Goal: Task Accomplishment & Management: Manage account settings

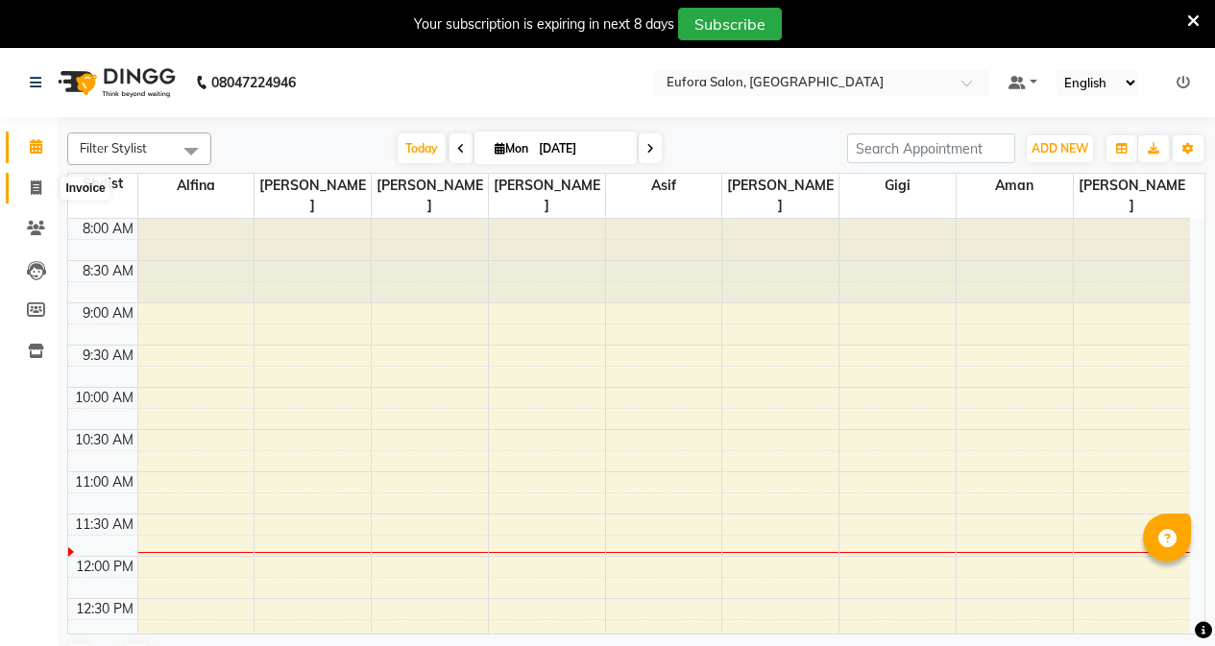
click at [43, 183] on span at bounding box center [36, 189] width 34 height 22
select select "service"
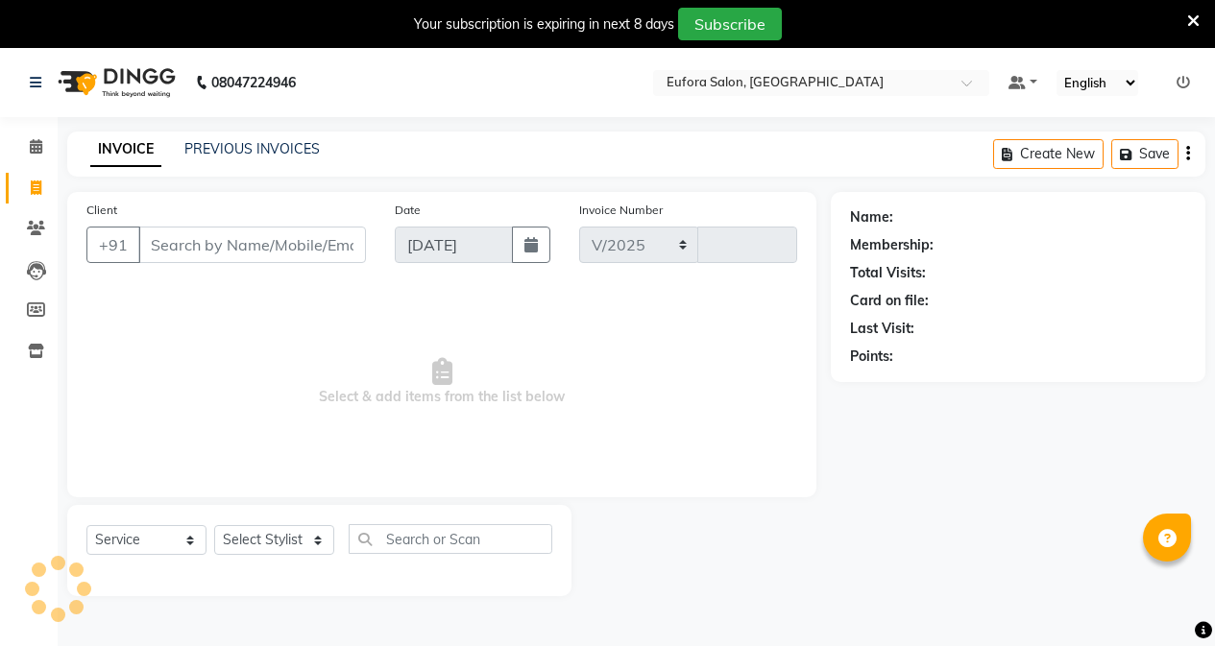
select select "6684"
type input "0644"
click at [287, 255] on input "Client" at bounding box center [252, 245] width 228 height 36
click at [270, 233] on input "Client" at bounding box center [252, 245] width 228 height 36
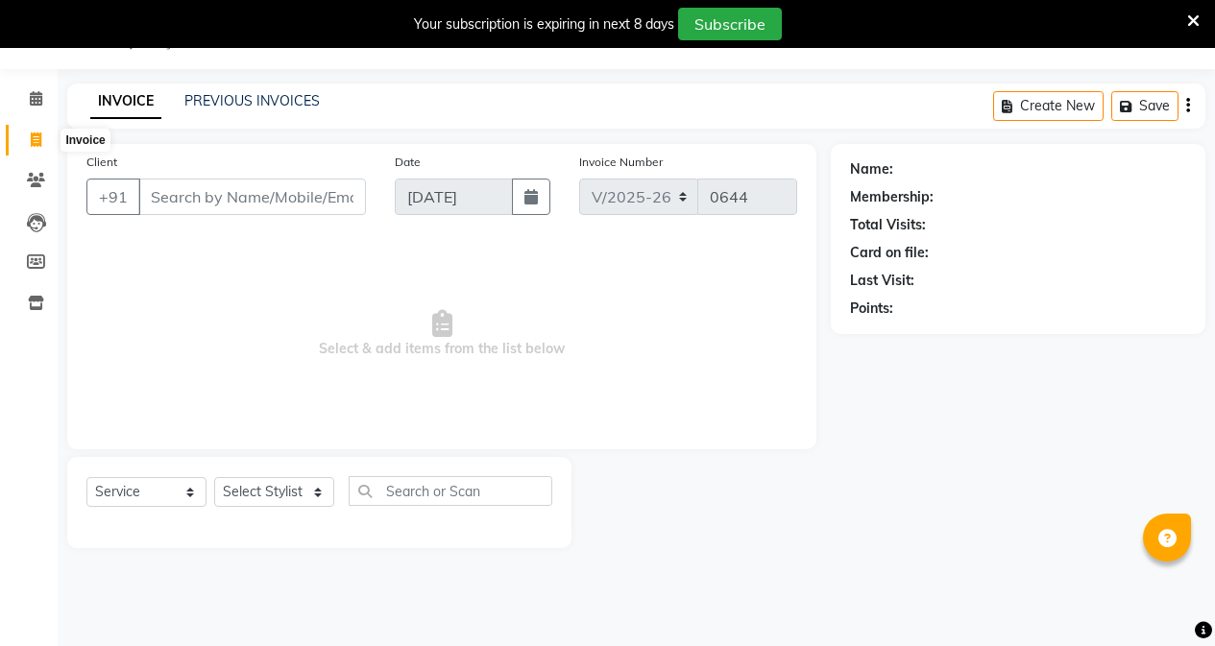
click at [37, 138] on icon at bounding box center [36, 140] width 11 height 14
click at [47, 206] on link "Leads" at bounding box center [29, 222] width 46 height 32
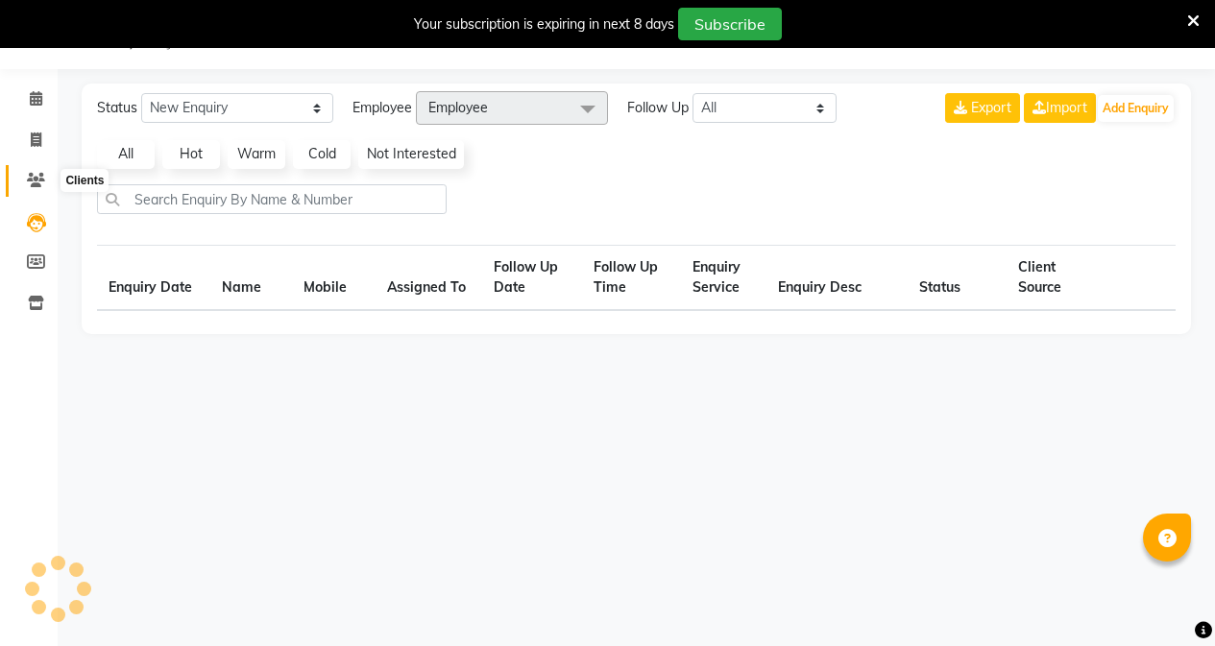
click at [26, 174] on span at bounding box center [36, 181] width 34 height 22
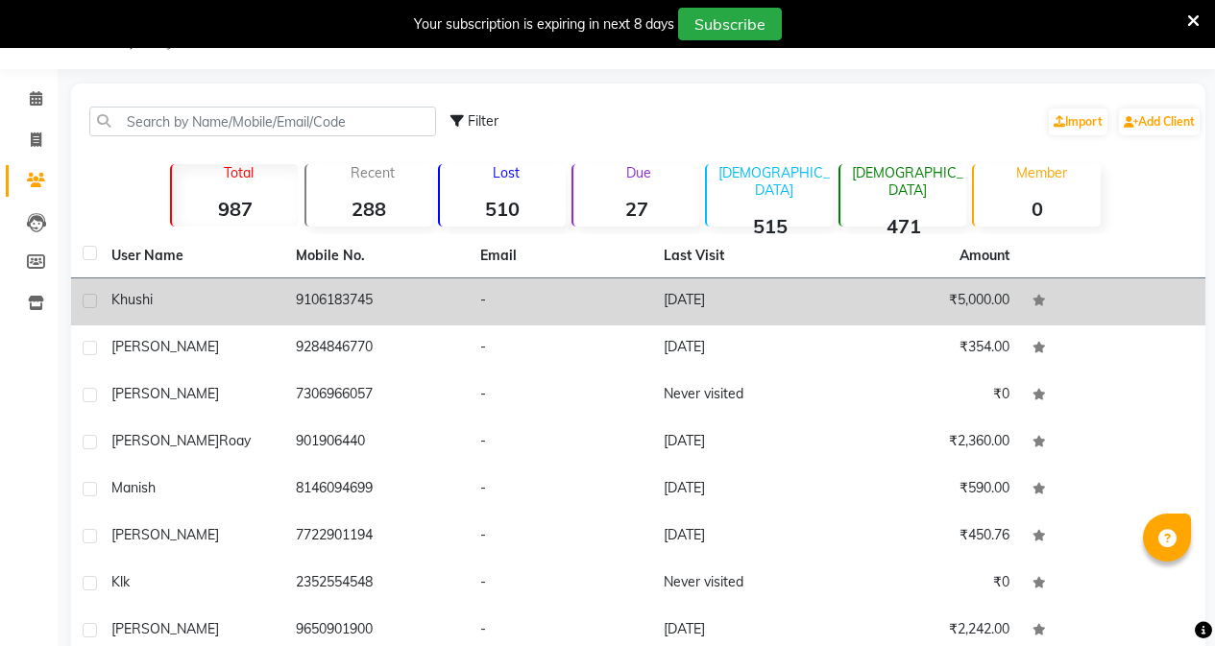
click at [347, 284] on td "9106183745" at bounding box center [376, 301] width 184 height 47
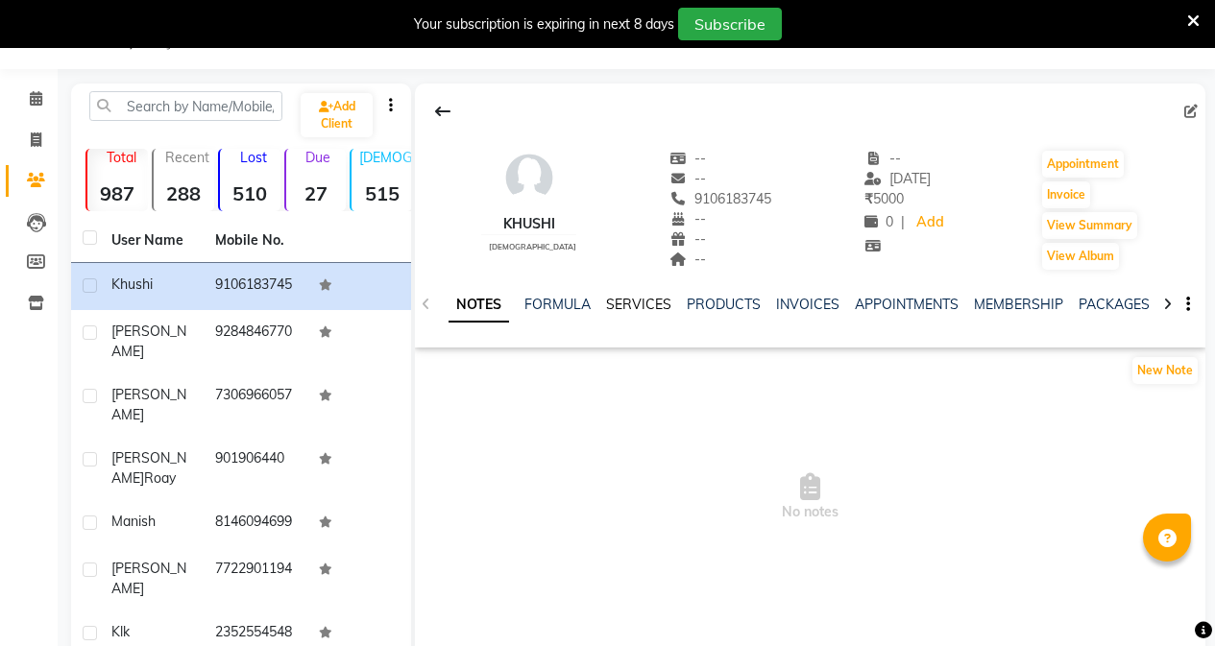
click at [651, 311] on link "SERVICES" at bounding box center [638, 304] width 65 height 17
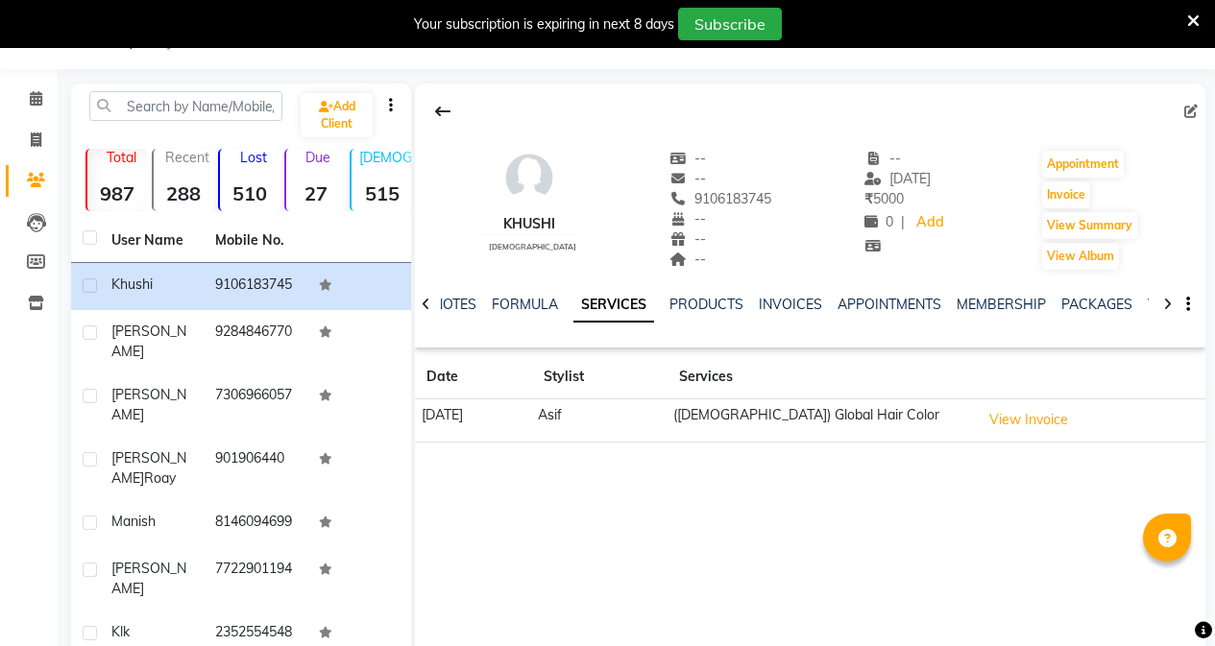
click at [810, 423] on td "(Female) Global Hair Color" at bounding box center [820, 420] width 307 height 43
click at [1004, 423] on button "View Invoice" at bounding box center [1028, 420] width 96 height 30
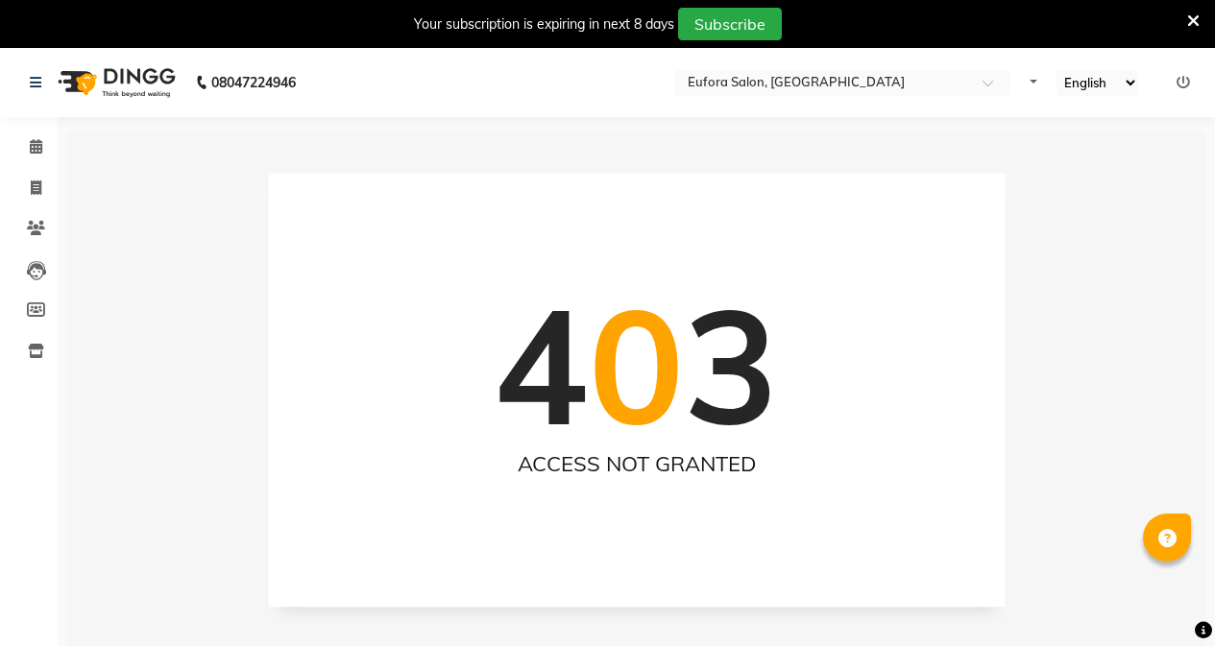
select select "en"
click at [18, 155] on link "Calendar" at bounding box center [29, 148] width 46 height 32
click at [28, 152] on span at bounding box center [36, 147] width 34 height 22
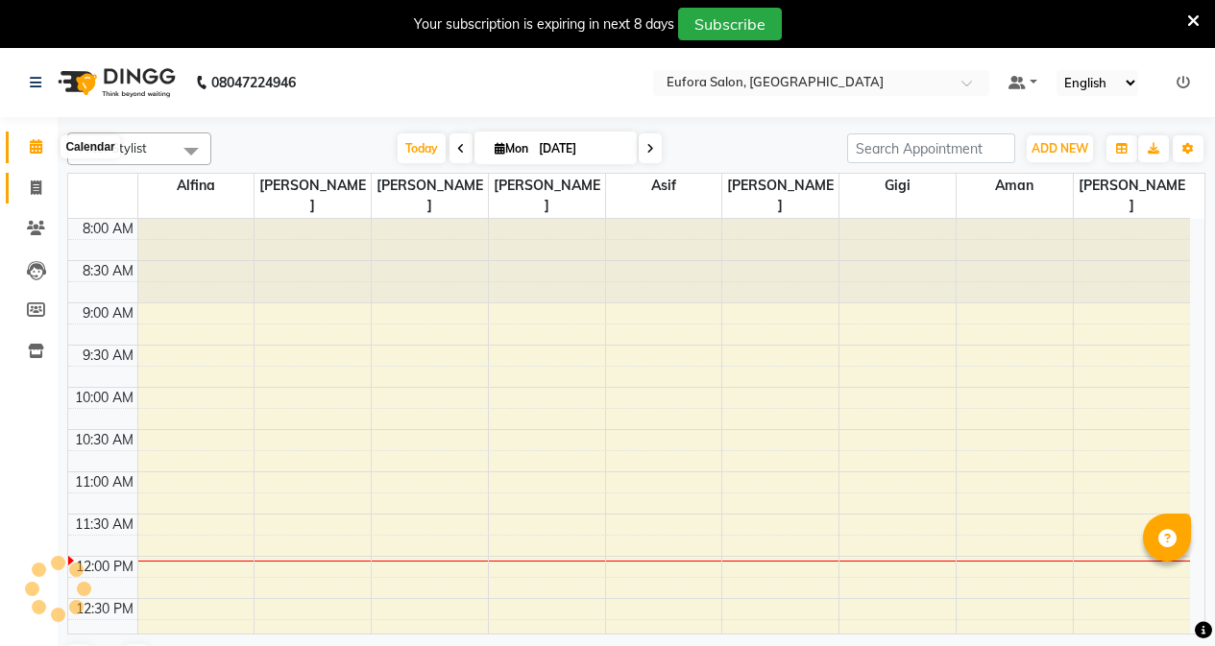
click at [37, 181] on icon at bounding box center [36, 188] width 11 height 14
select select "service"
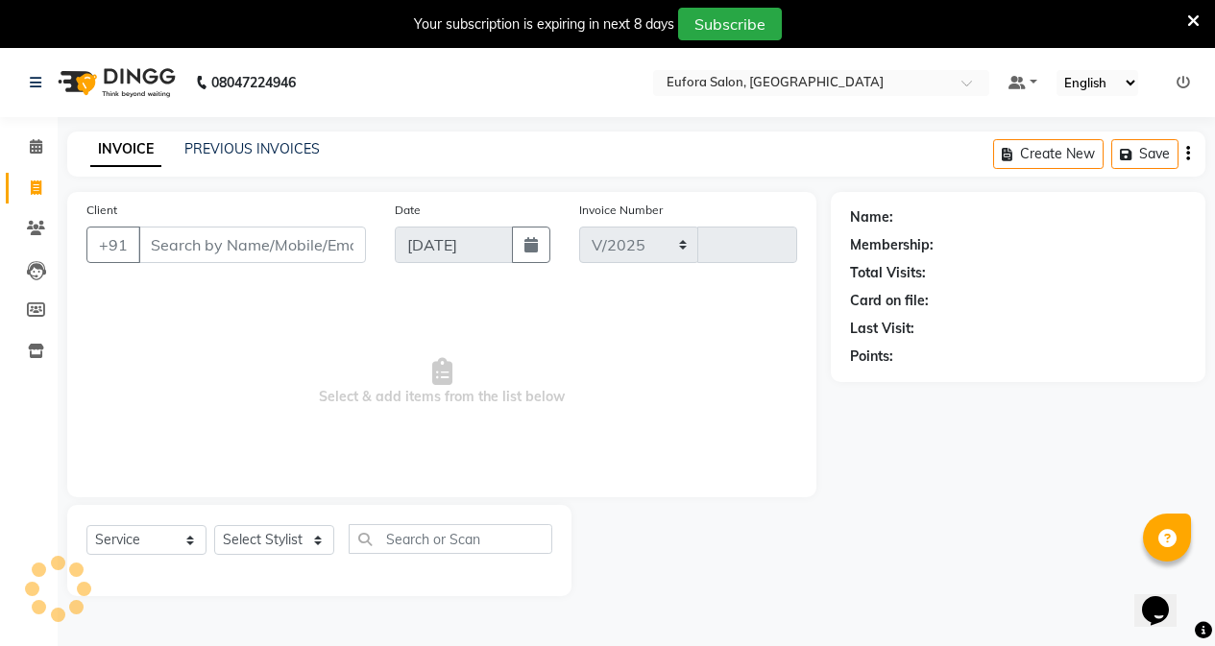
select select "6684"
type input "0644"
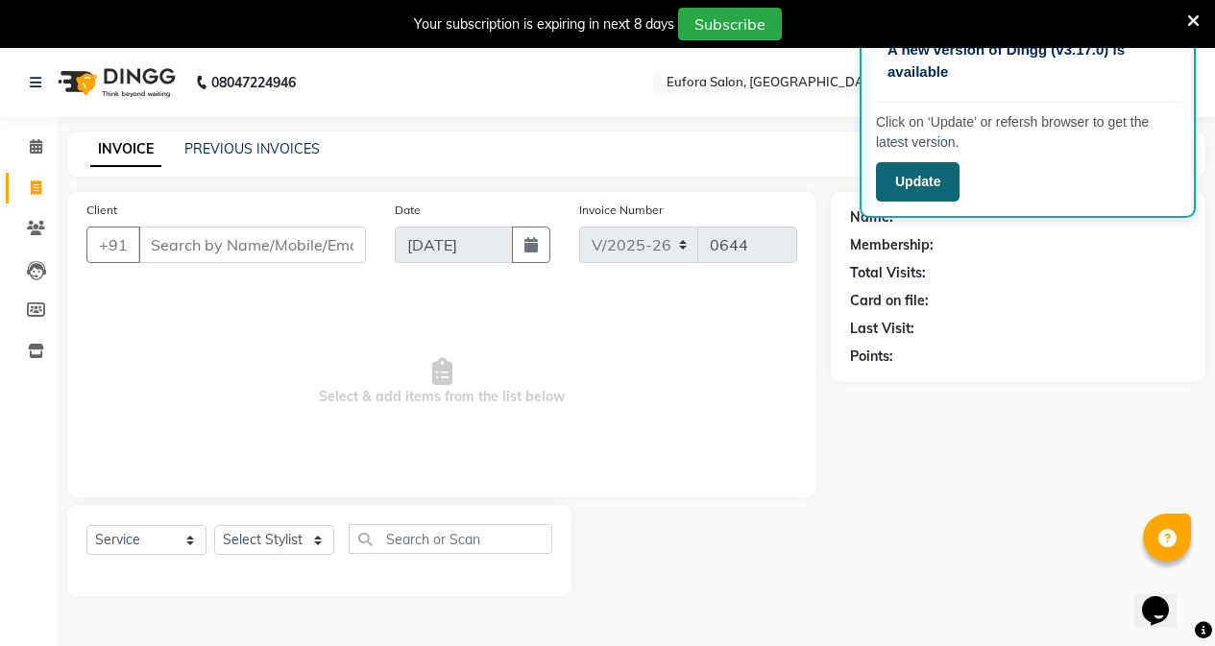
click at [912, 170] on button "Update" at bounding box center [918, 181] width 84 height 39
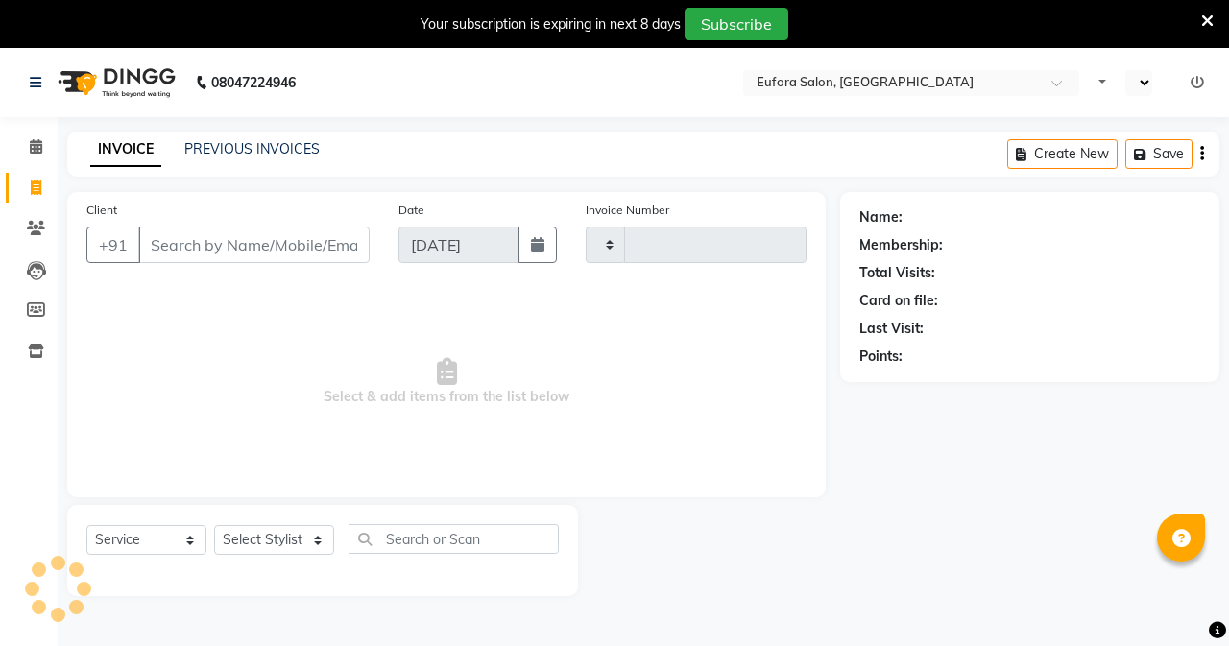
select select "service"
type input "0644"
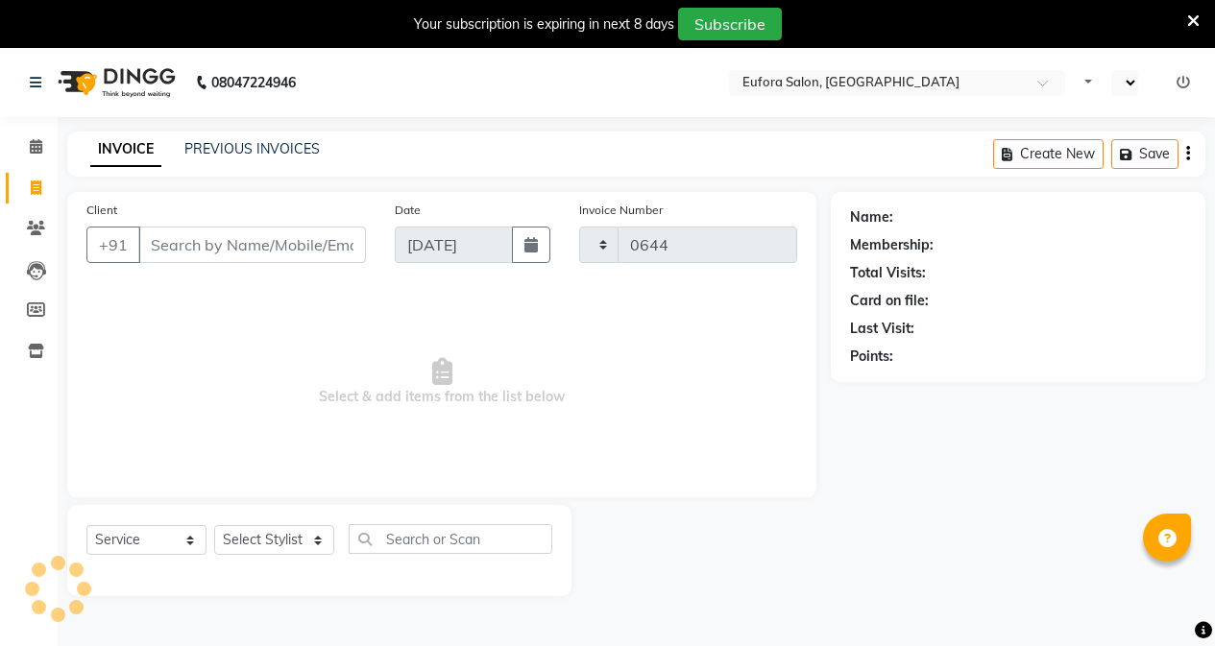
select select "en"
select select "6684"
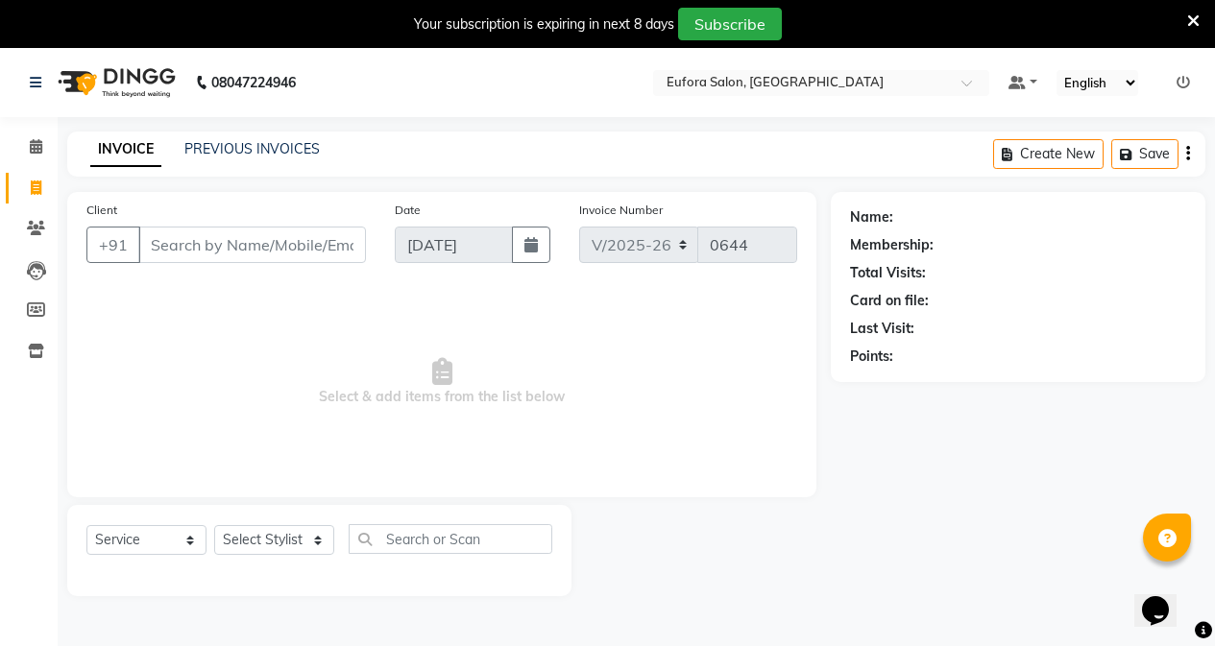
click at [1174, 82] on ul "Default Panel My Panel English ENGLISH Español العربية मराठी हिंदी ગુજરાતી தமிழ…" at bounding box center [1099, 83] width 201 height 26
click at [1182, 79] on icon at bounding box center [1182, 82] width 13 height 13
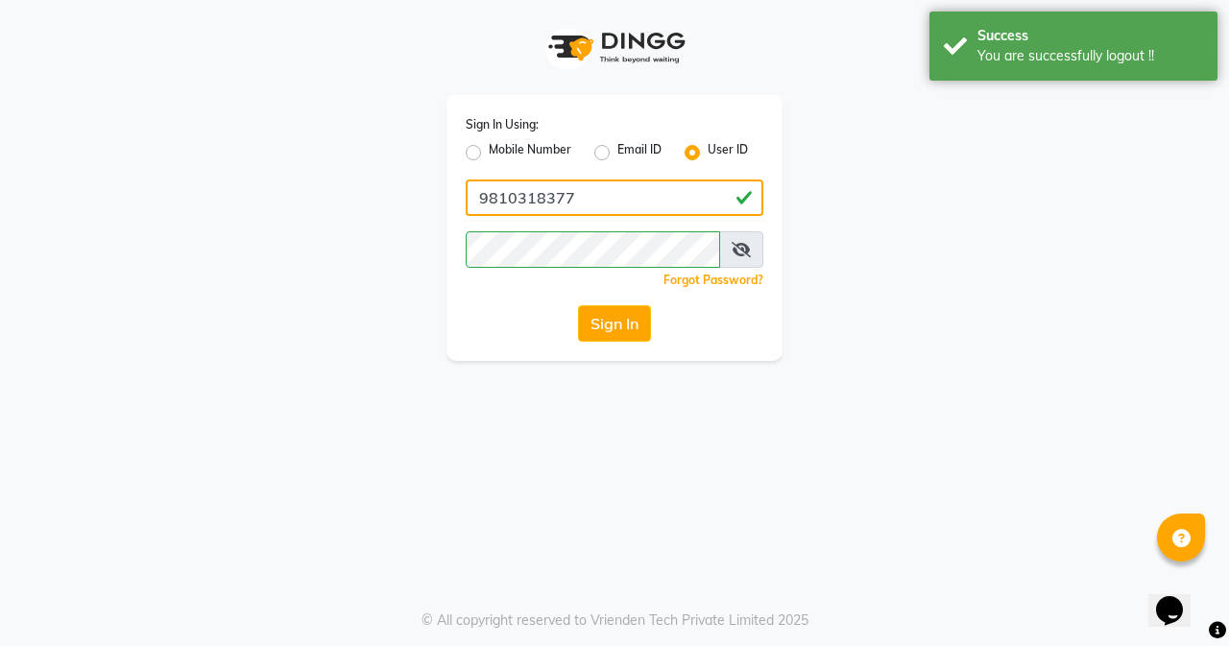
drag, startPoint x: 627, startPoint y: 191, endPoint x: 627, endPoint y: 213, distance: 22.1
click at [627, 191] on input "9810318377" at bounding box center [615, 198] width 298 height 36
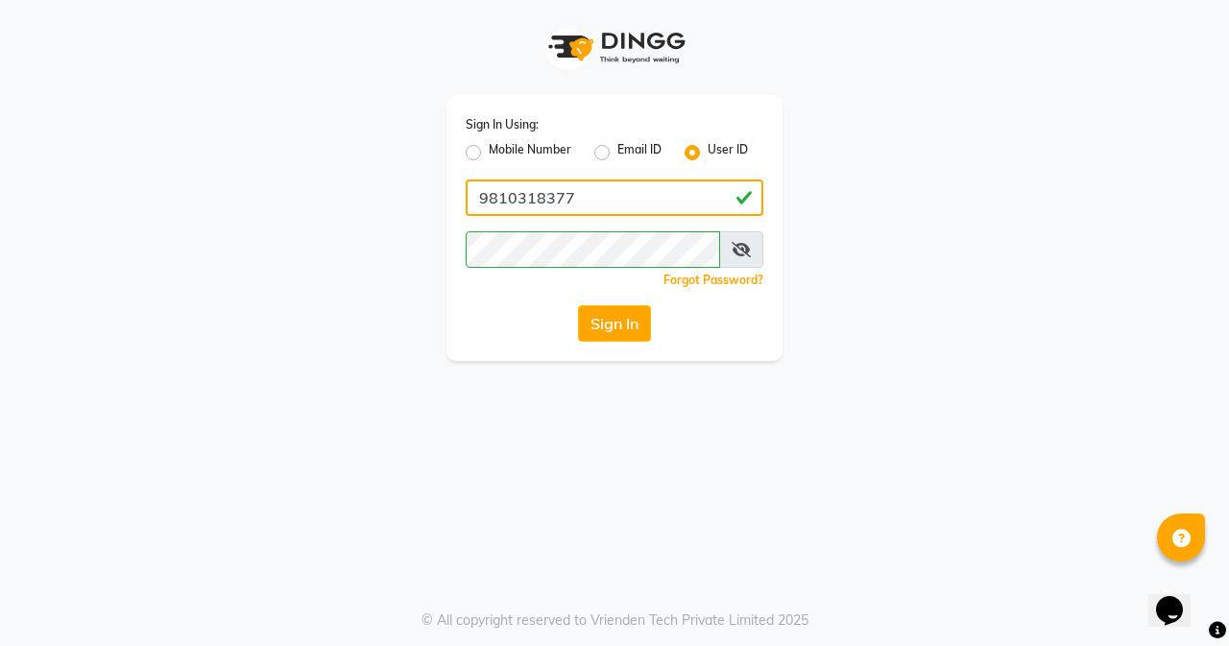
type input "euforasalon"
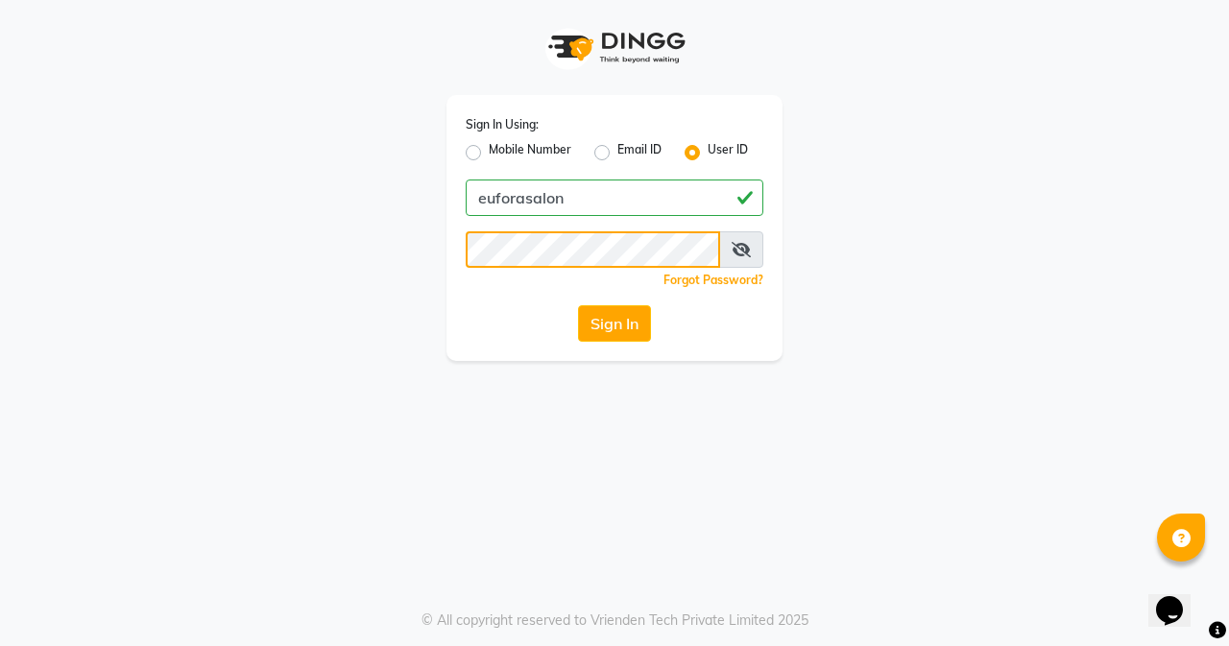
click at [351, 273] on div "Sign In Using: Mobile Number Email ID User ID euforasalon Remember me Forgot Pa…" at bounding box center [614, 180] width 1095 height 361
click at [610, 315] on button "Sign In" at bounding box center [614, 323] width 73 height 36
